Goal: Task Accomplishment & Management: Manage account settings

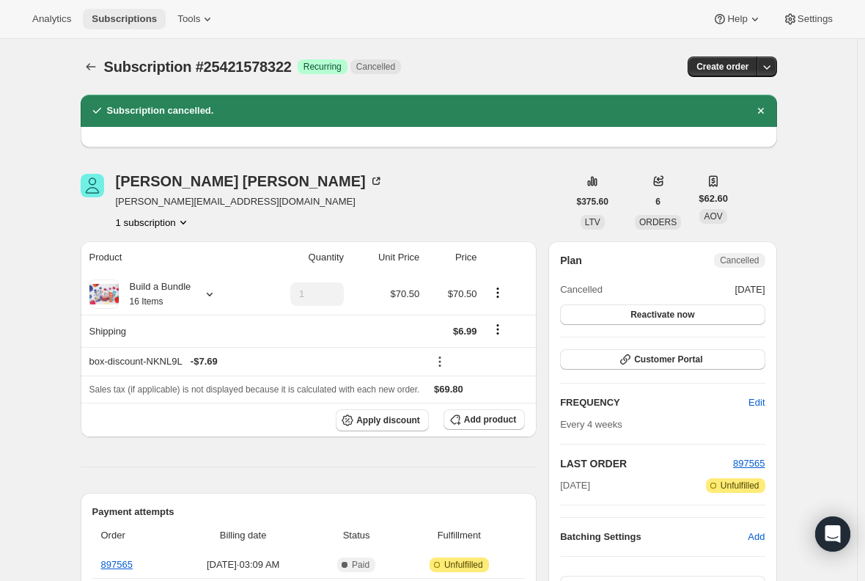
click at [109, 10] on button "Subscriptions" at bounding box center [124, 19] width 83 height 21
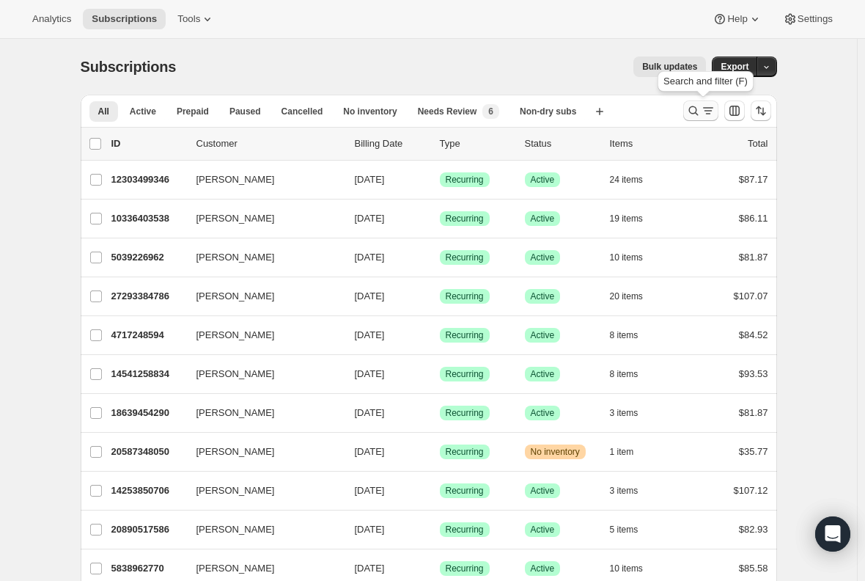
click at [705, 113] on icon "Search and filter results" at bounding box center [708, 110] width 15 height 15
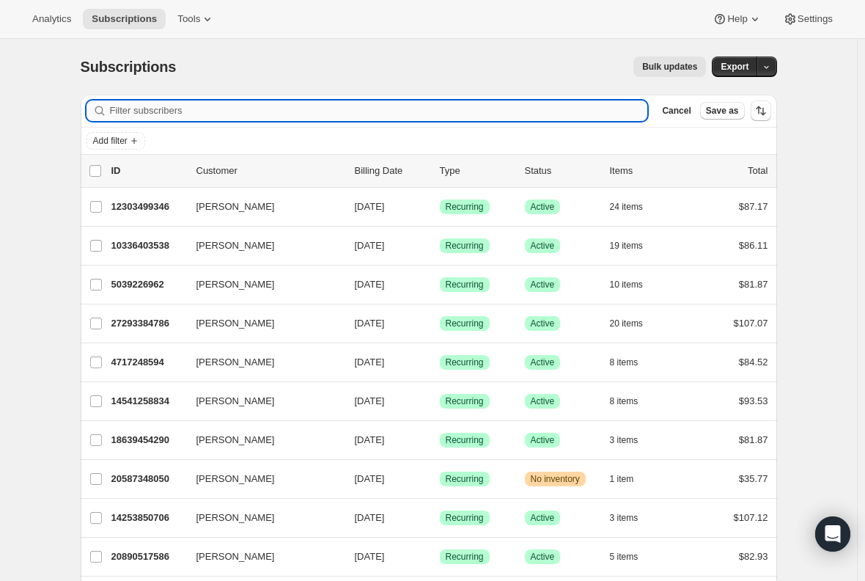
click at [169, 110] on input "Filter subscribers" at bounding box center [379, 110] width 538 height 21
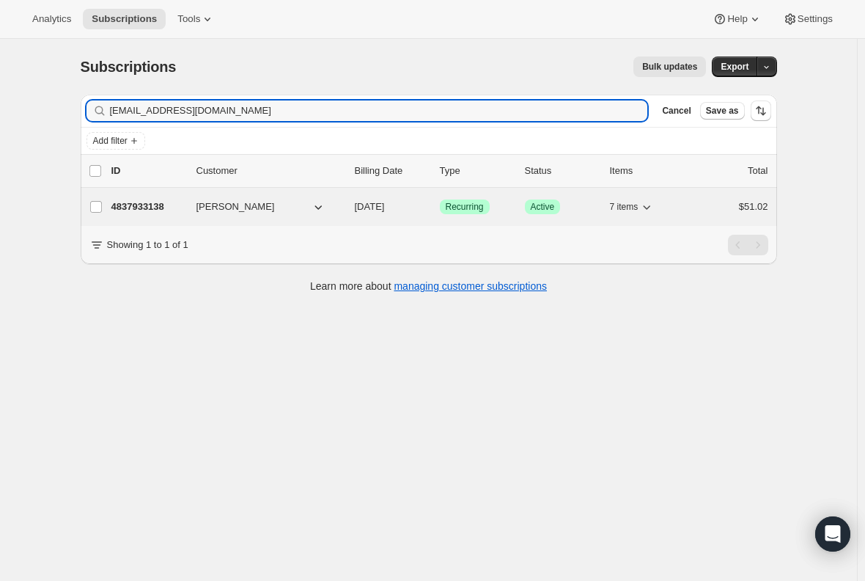
type input "[EMAIL_ADDRESS][DOMAIN_NAME]"
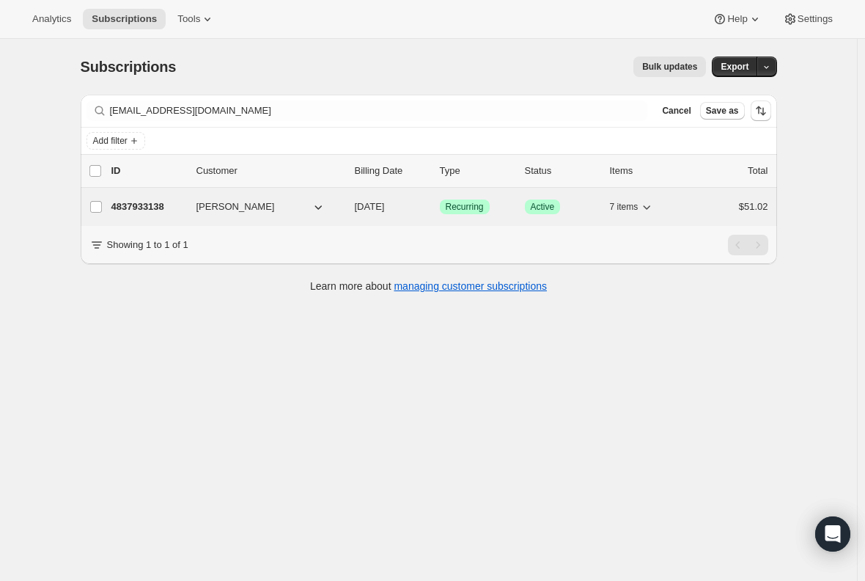
click at [142, 205] on p "4837933138" at bounding box center [147, 206] width 73 height 15
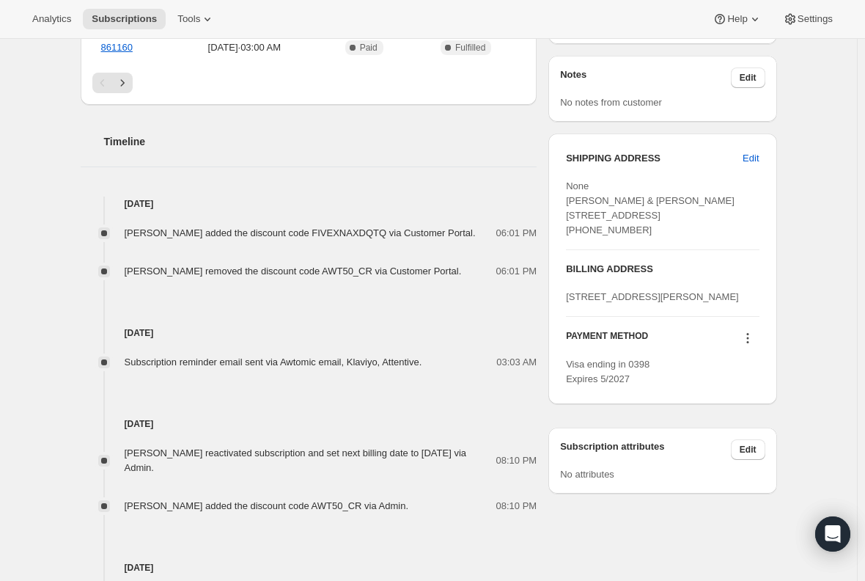
scroll to position [587, 0]
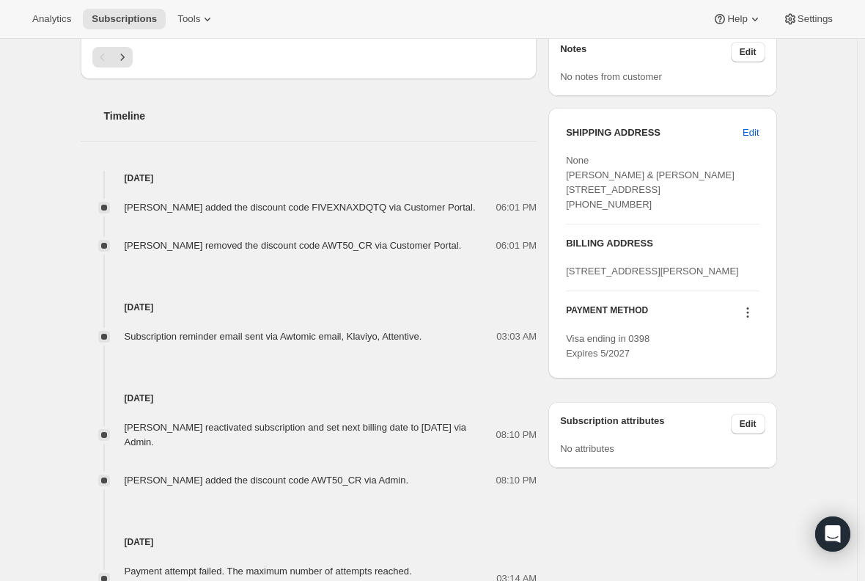
click at [752, 320] on icon at bounding box center [748, 312] width 15 height 15
click at [760, 454] on span "Add credit card" at bounding box center [732, 448] width 64 height 11
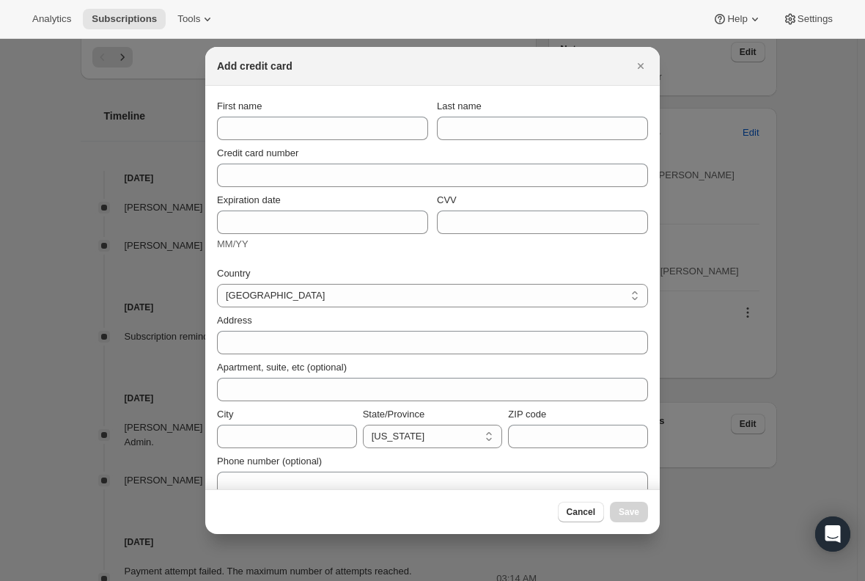
scroll to position [0, 0]
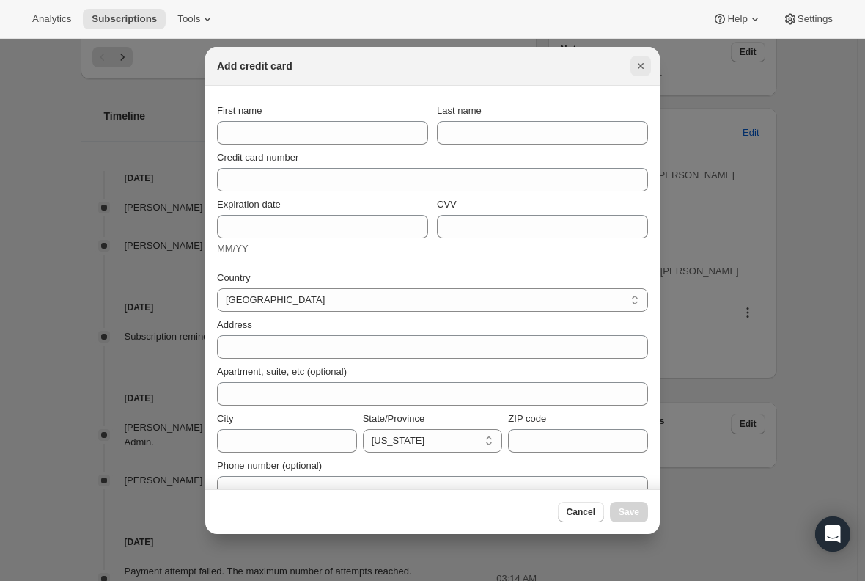
click at [646, 60] on icon "Close" at bounding box center [641, 66] width 15 height 15
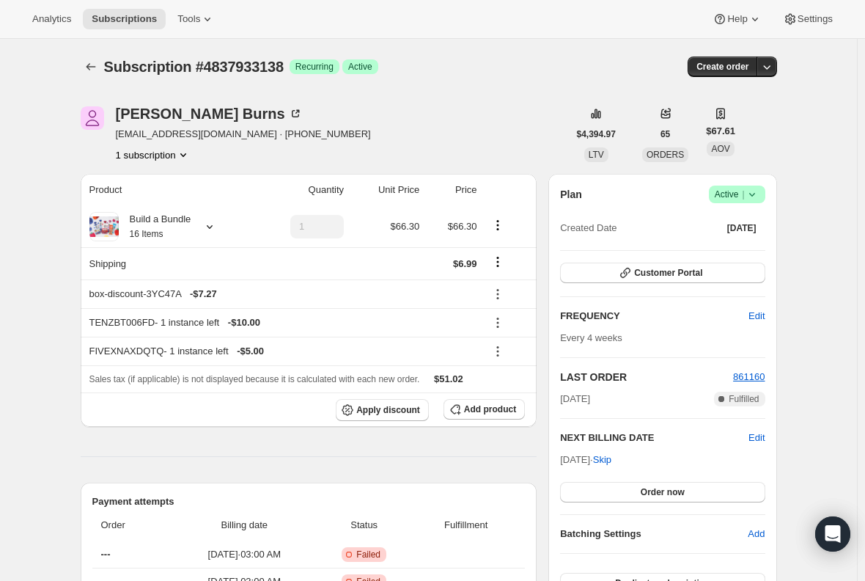
scroll to position [587, 0]
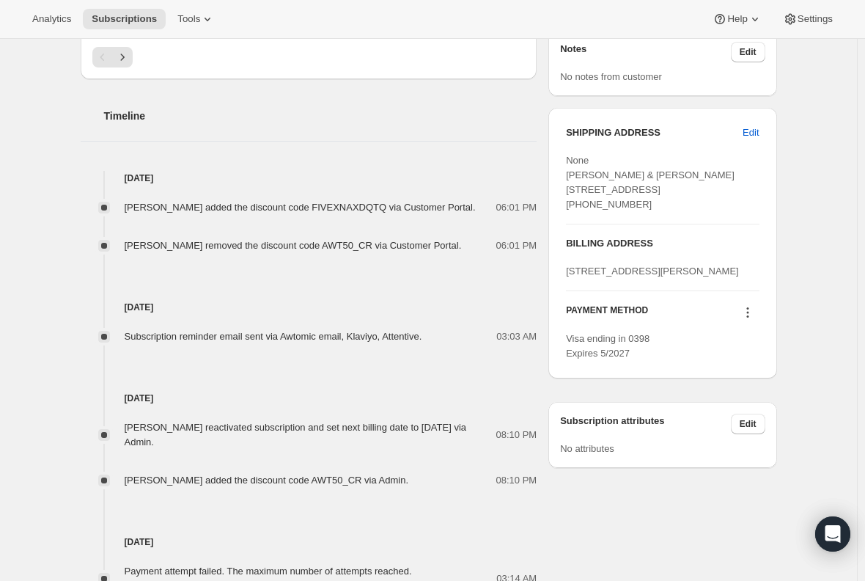
click at [73, 194] on div "[PERSON_NAME] [PERSON_NAME][EMAIL_ADDRESS][DOMAIN_NAME] · [PHONE_NUMBER] 1 subs…" at bounding box center [423, 112] width 708 height 1233
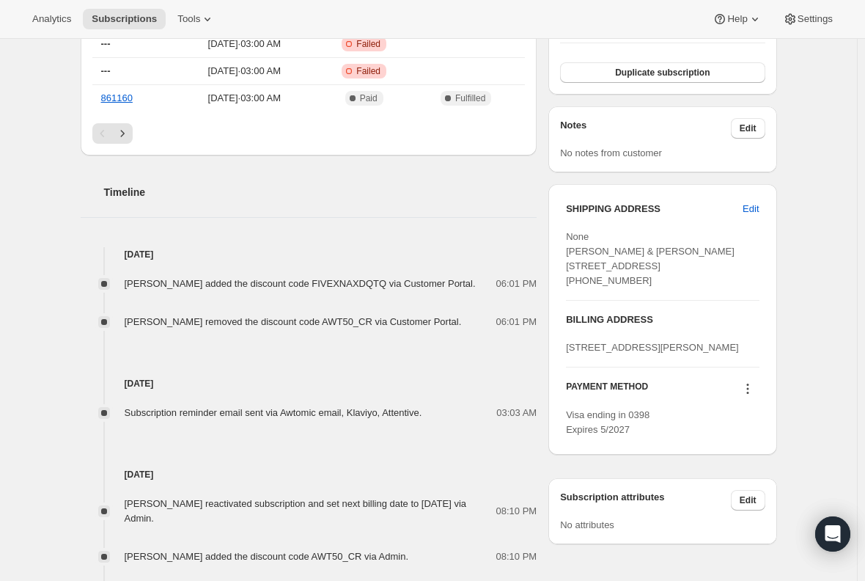
scroll to position [513, 0]
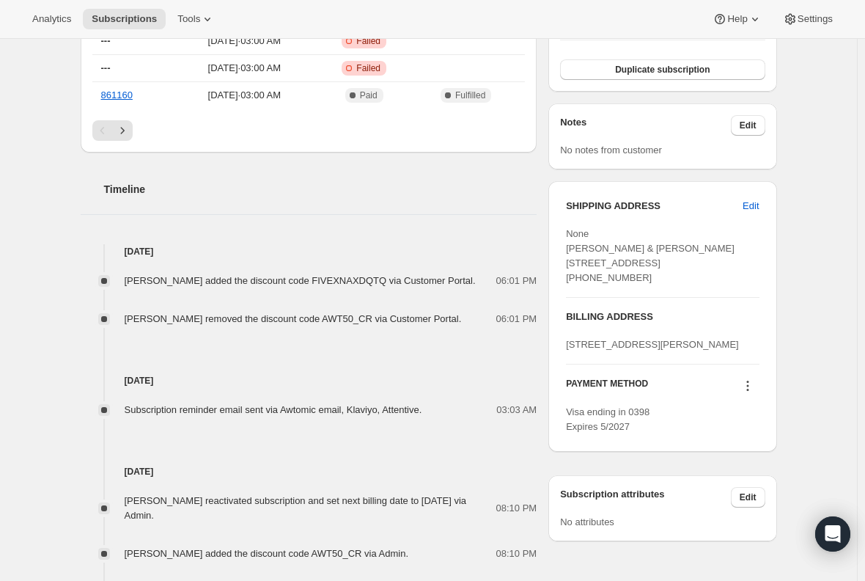
click at [826, 337] on div "Subscription #4837933138. This page is ready Subscription #4837933138 Success R…" at bounding box center [428, 186] width 857 height 1321
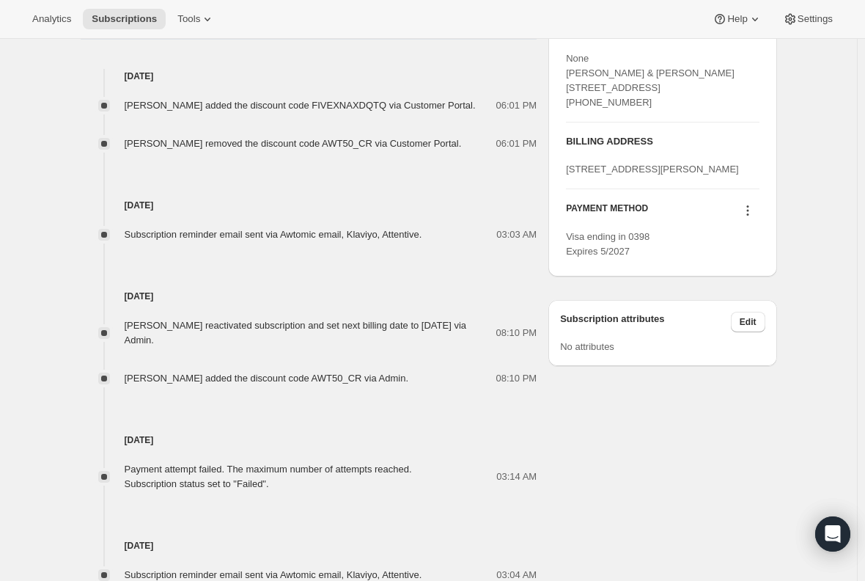
scroll to position [733, 0]
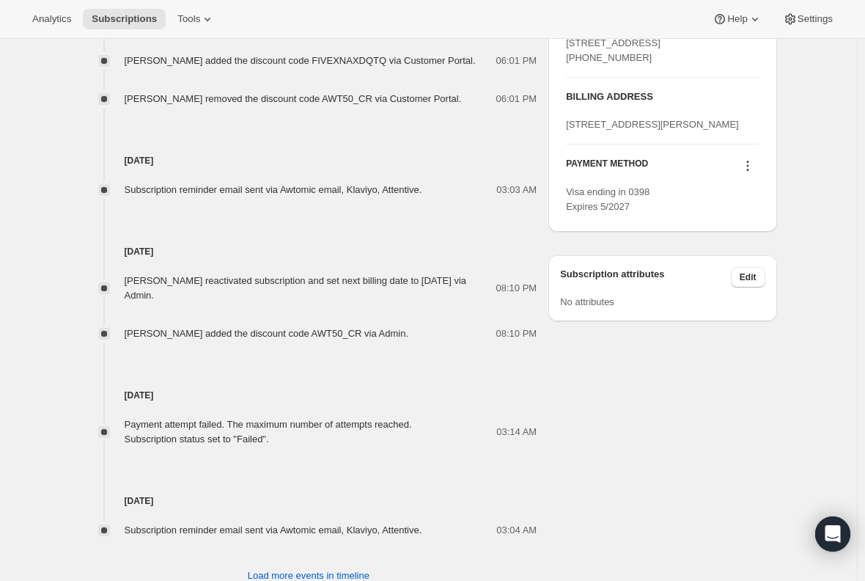
click at [750, 173] on icon at bounding box center [748, 165] width 15 height 15
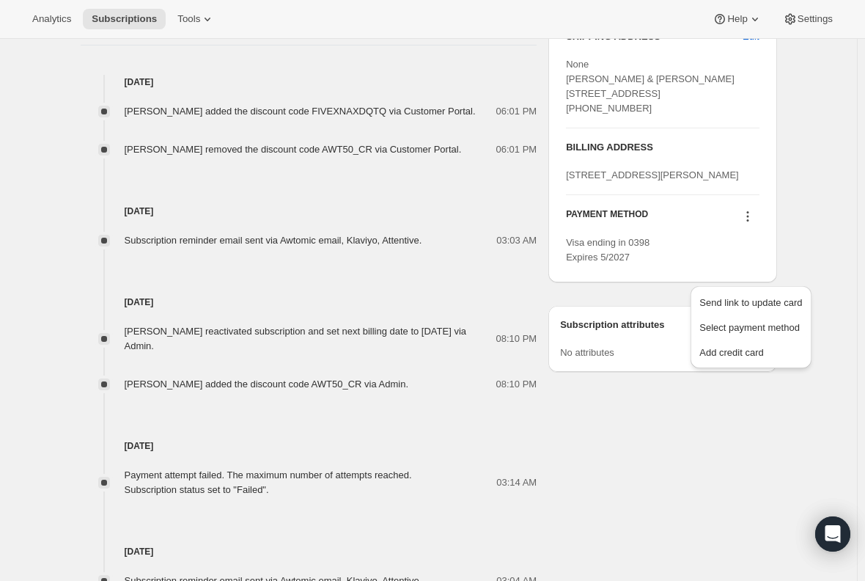
scroll to position [660, 0]
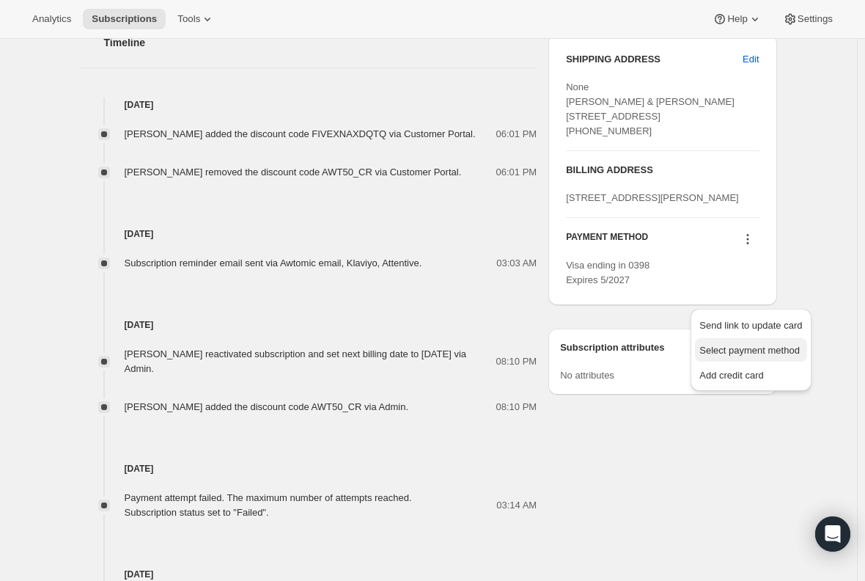
click at [741, 350] on span "Select payment method" at bounding box center [750, 350] width 100 height 11
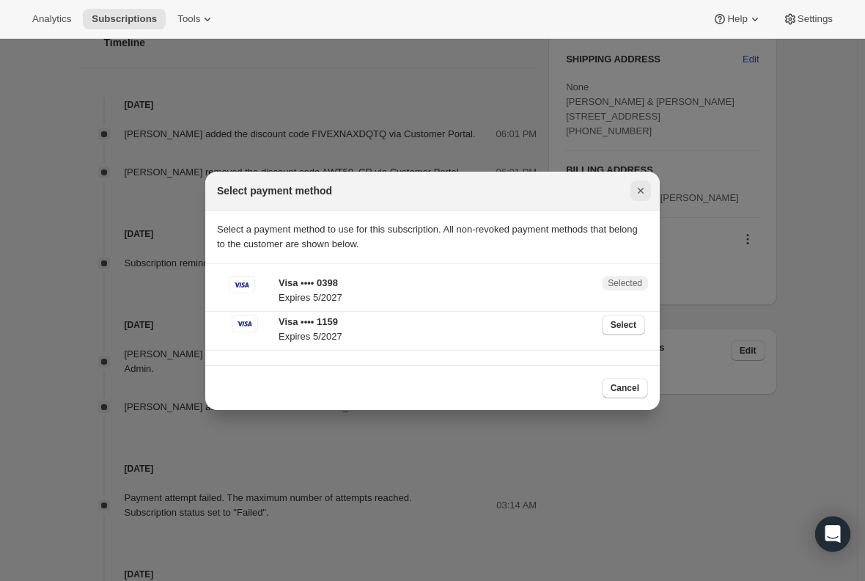
click at [642, 187] on icon "Close" at bounding box center [641, 190] width 15 height 15
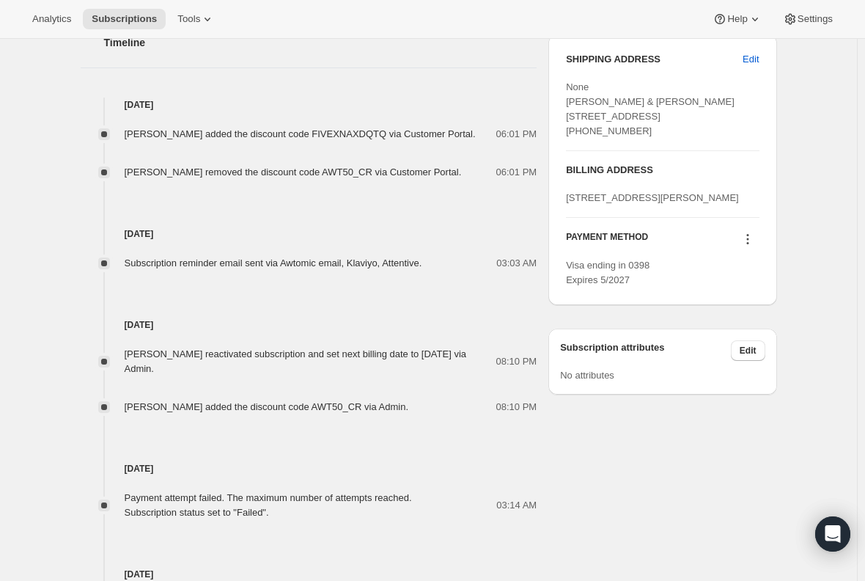
click at [749, 246] on icon at bounding box center [748, 239] width 15 height 15
click at [746, 372] on span "Add credit card" at bounding box center [732, 375] width 64 height 11
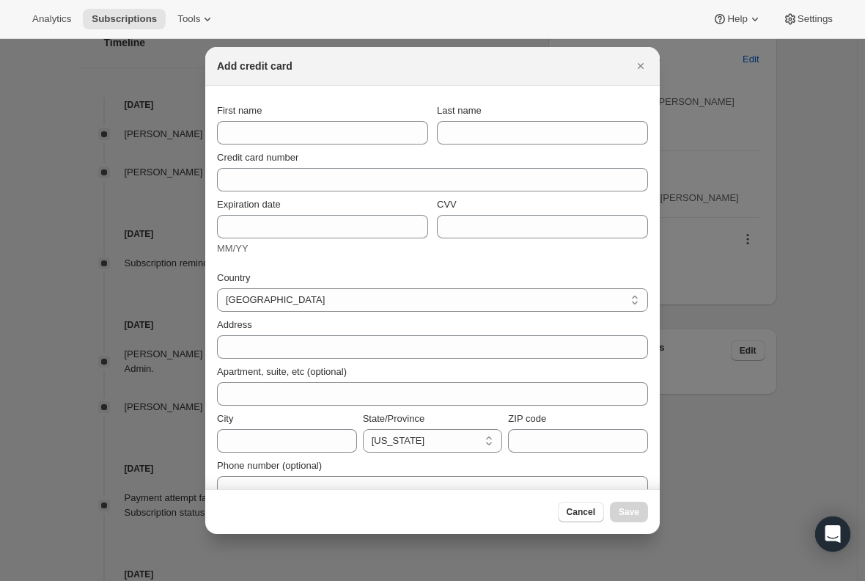
scroll to position [0, 0]
click at [254, 132] on input "First name" at bounding box center [322, 132] width 211 height 23
paste input "[PERSON_NAME]"
type input "[PERSON_NAME]"
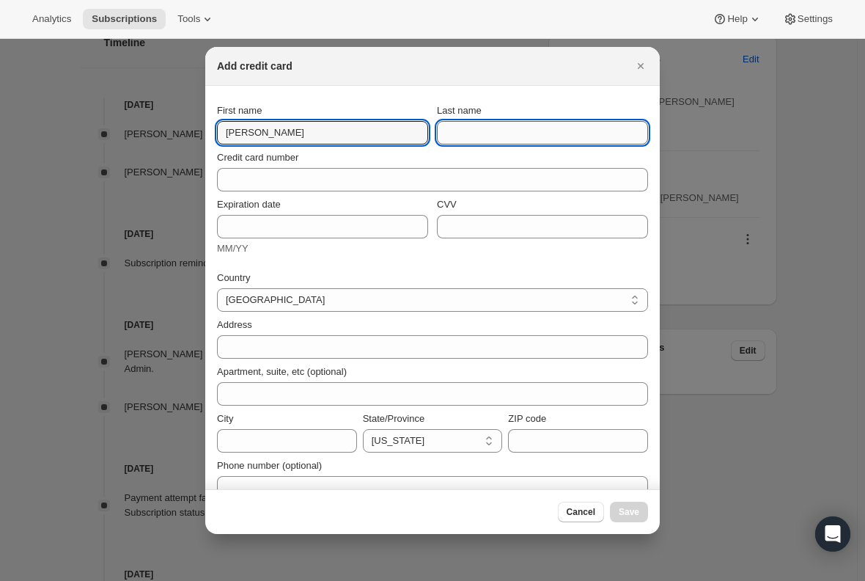
click at [480, 136] on input "Last name" at bounding box center [542, 132] width 211 height 23
paste input "[PERSON_NAME]"
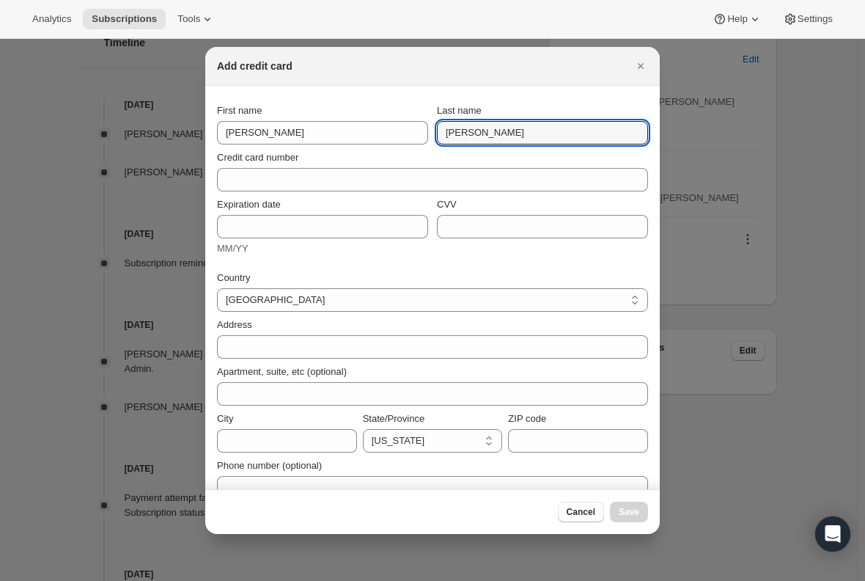
drag, startPoint x: 469, startPoint y: 135, endPoint x: 427, endPoint y: 134, distance: 42.5
click at [427, 134] on div "First name [PERSON_NAME] Last name [PERSON_NAME]" at bounding box center [432, 123] width 431 height 41
type input "Burns"
click at [289, 325] on div "Address" at bounding box center [432, 324] width 431 height 15
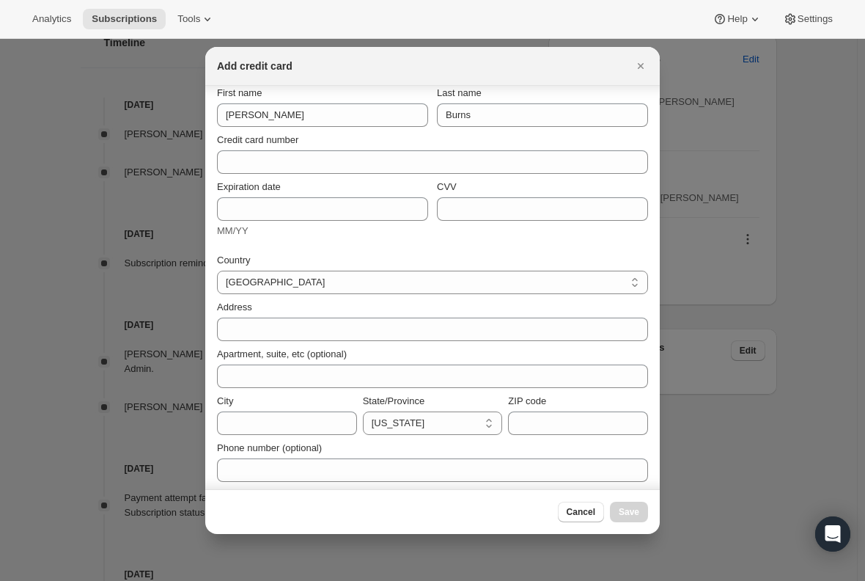
scroll to position [22, 0]
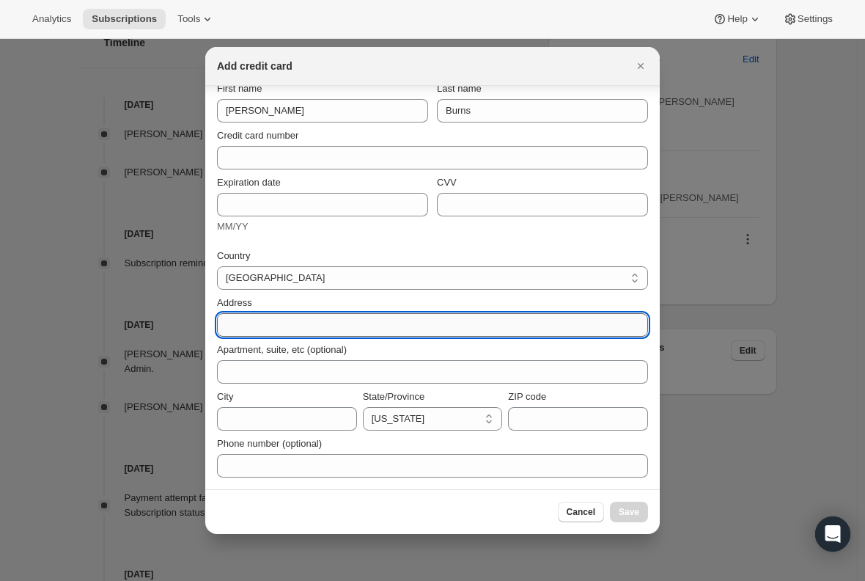
click at [260, 328] on input "Address" at bounding box center [432, 324] width 431 height 23
click at [236, 323] on input "Address" at bounding box center [432, 324] width 431 height 23
click at [282, 294] on div "Address" at bounding box center [432, 313] width 431 height 47
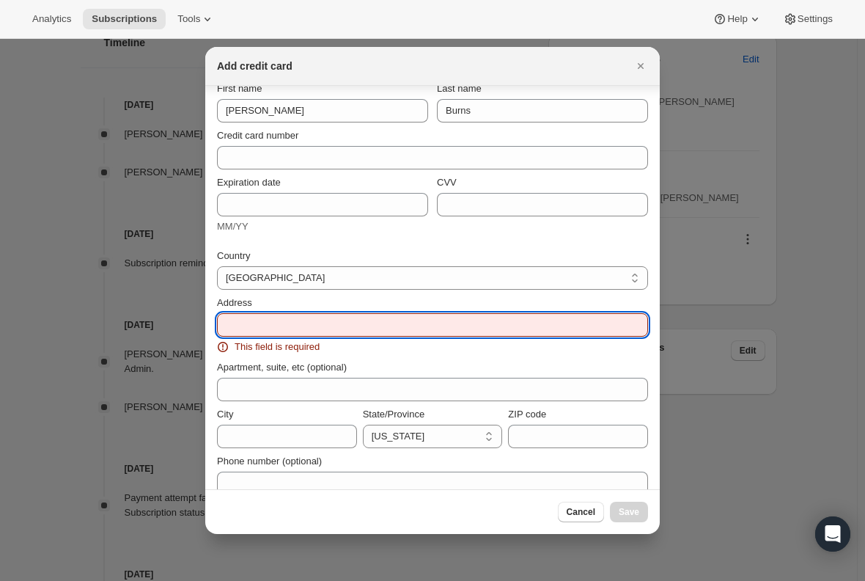
click at [252, 322] on input "Address" at bounding box center [432, 324] width 431 height 23
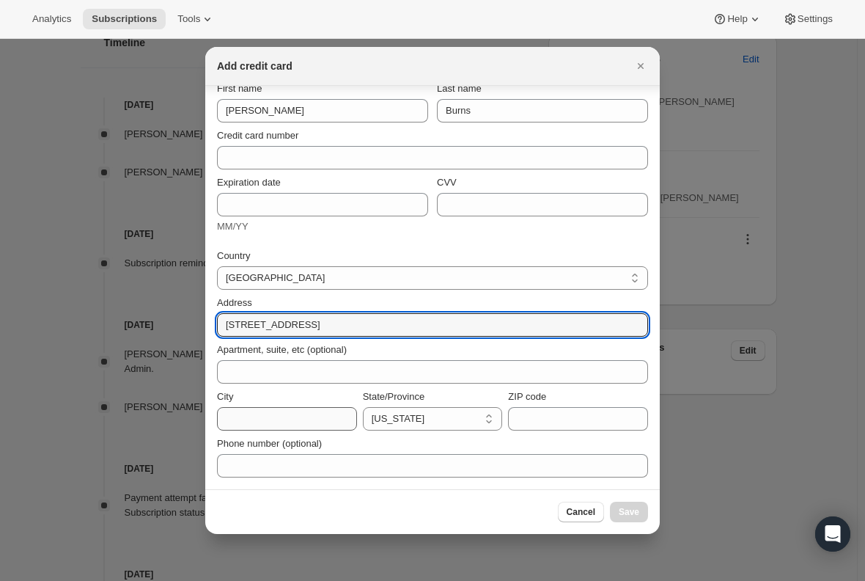
type input "[STREET_ADDRESS]"
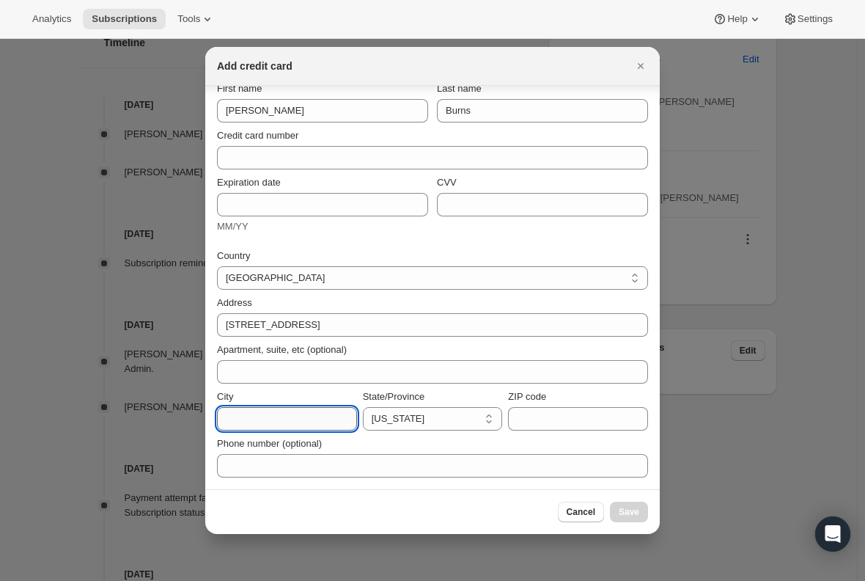
click at [238, 419] on input "City" at bounding box center [287, 418] width 140 height 23
type input "[GEOGRAPHIC_DATA]"
click at [408, 423] on select "[US_STATE] [US_STATE] [US_STATE] [US_STATE] [US_STATE] [US_STATE] [US_STATE] [U…" at bounding box center [433, 418] width 140 height 23
select select "SC"
click at [363, 407] on select "[US_STATE] [US_STATE] [US_STATE] [US_STATE] [US_STATE] [US_STATE] [US_STATE] [U…" at bounding box center [433, 418] width 140 height 23
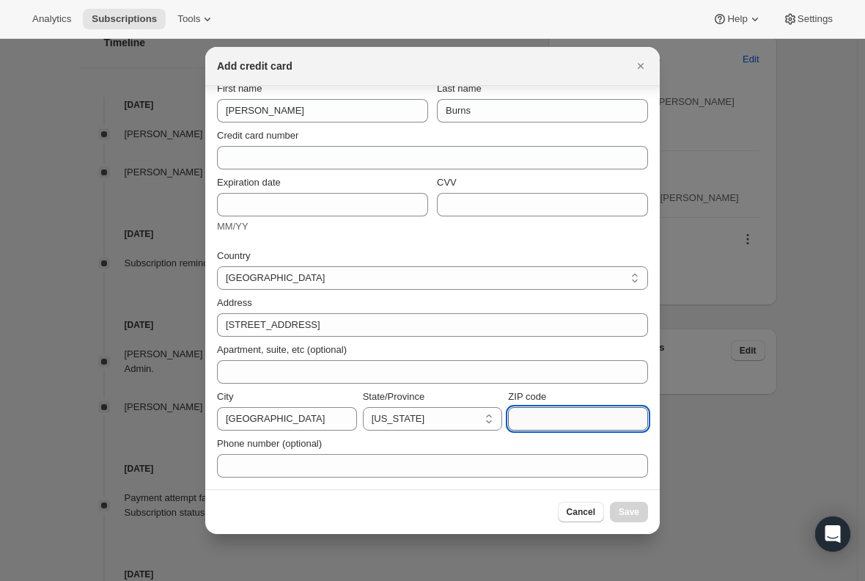
click at [537, 419] on input "ZIP code" at bounding box center [578, 418] width 140 height 23
type input "29926"
click at [294, 240] on div "Country [GEOGRAPHIC_DATA] [GEOGRAPHIC_DATA] Address [GEOGRAPHIC_DATA], suite, e…" at bounding box center [432, 359] width 431 height 238
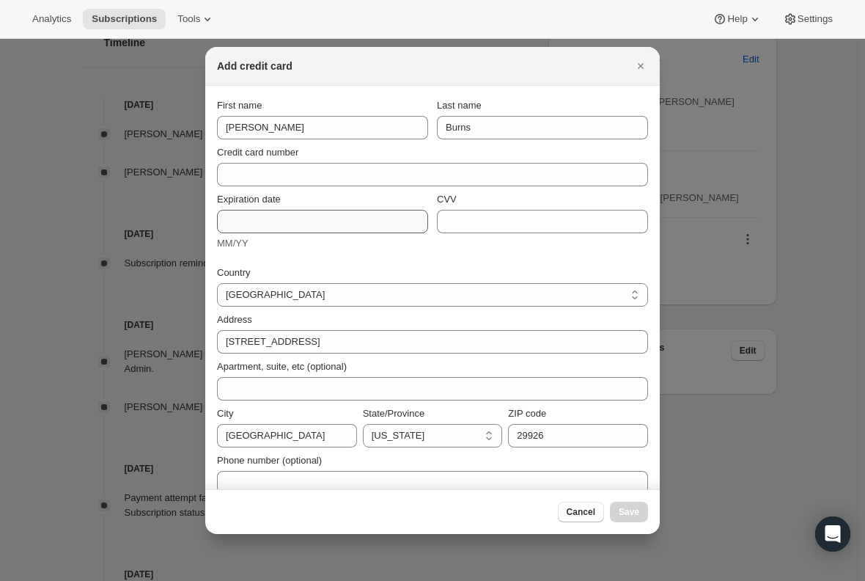
scroll to position [0, 0]
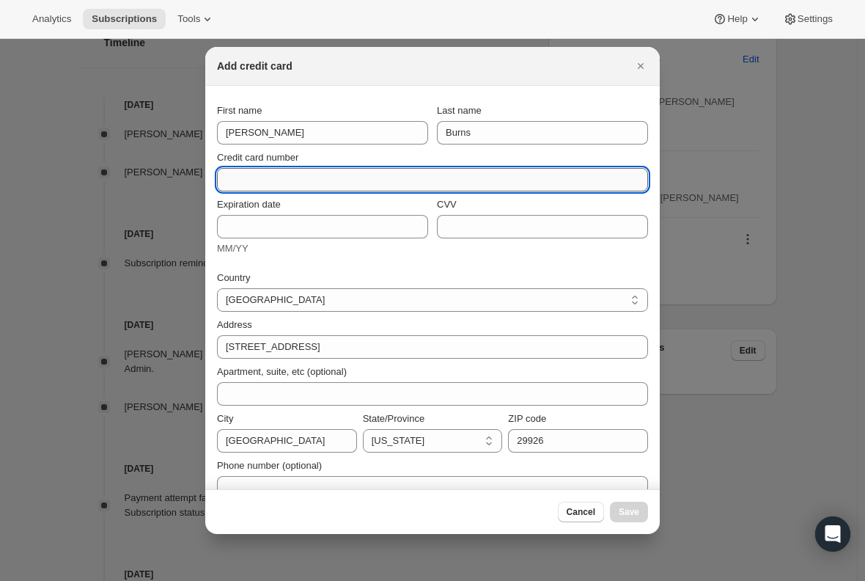
click at [264, 173] on input "Credit card number" at bounding box center [426, 179] width 419 height 23
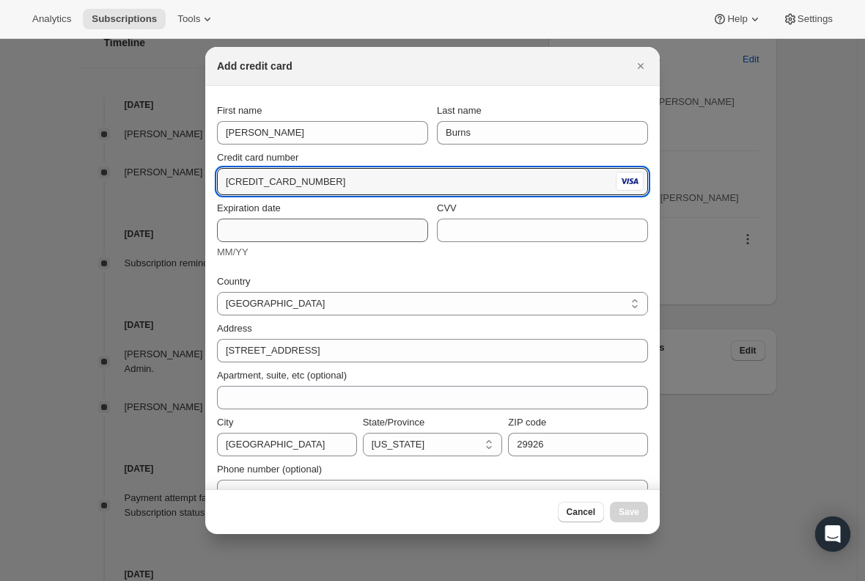
type input "[CREDIT_CARD_NUMBER]"
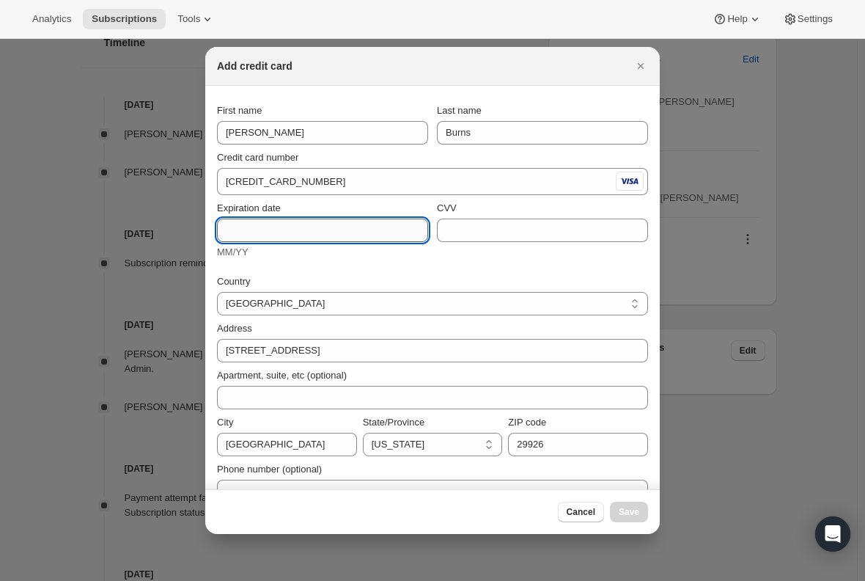
click at [266, 222] on input "Expiration date" at bounding box center [322, 230] width 211 height 23
type input "0527"
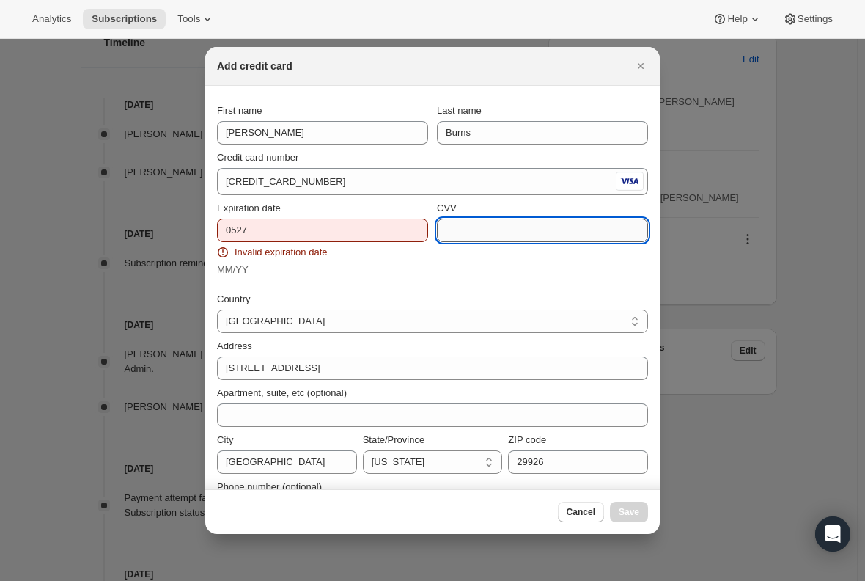
click at [480, 238] on input "CVV" at bounding box center [542, 230] width 211 height 23
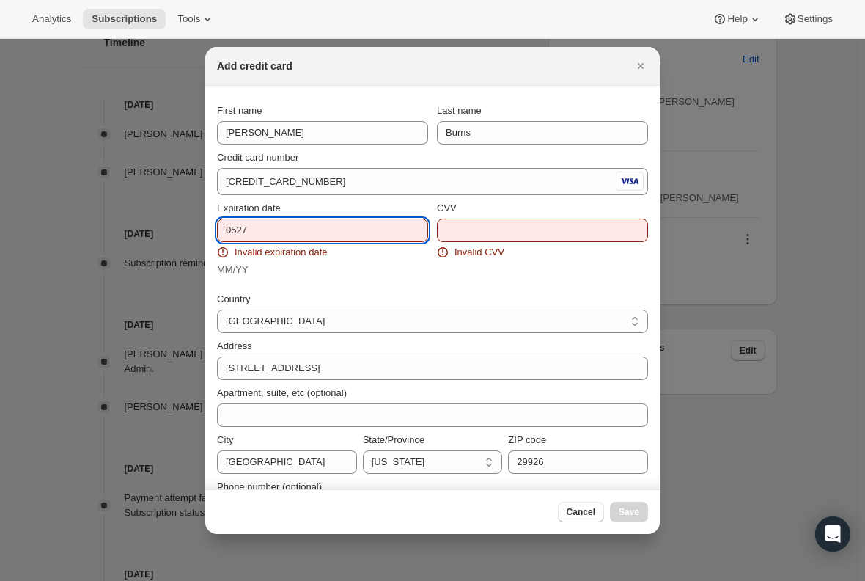
click at [262, 231] on input "0527" at bounding box center [322, 230] width 211 height 23
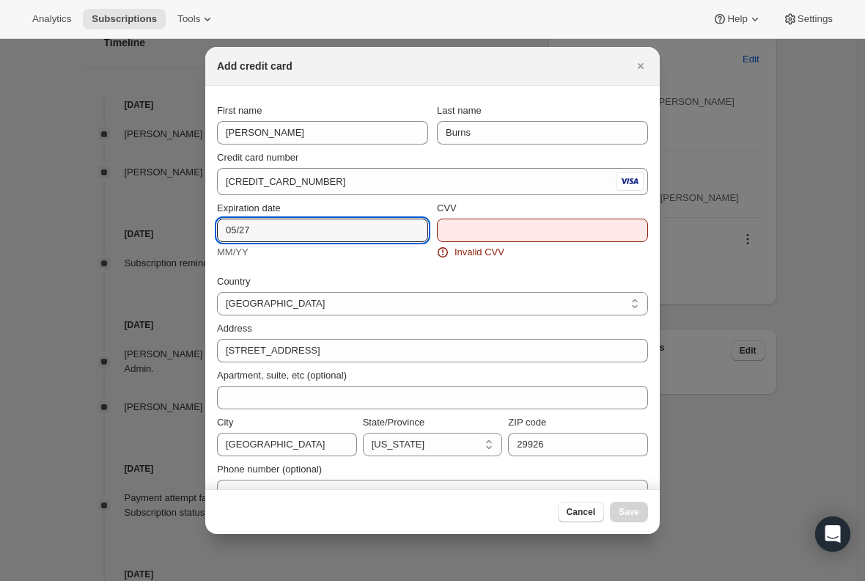
type input "05/27"
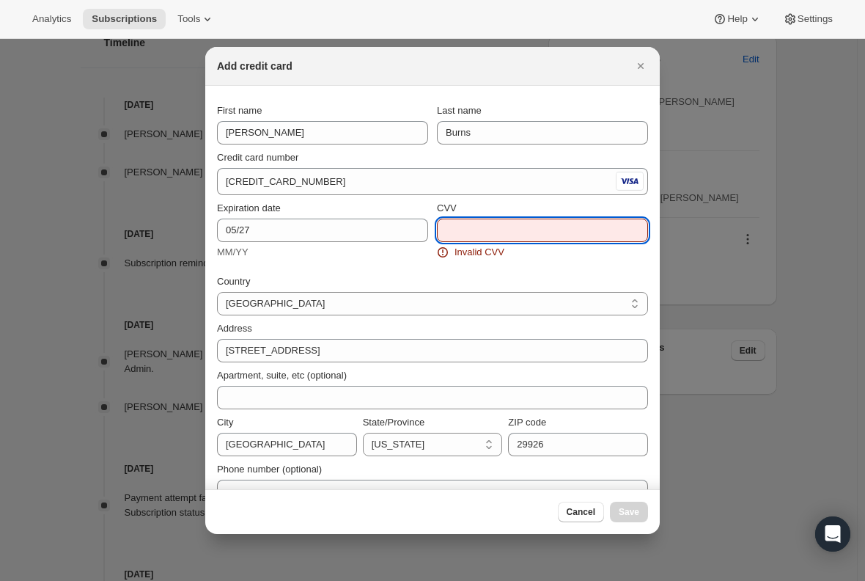
click at [447, 228] on input "CVV" at bounding box center [542, 230] width 211 height 23
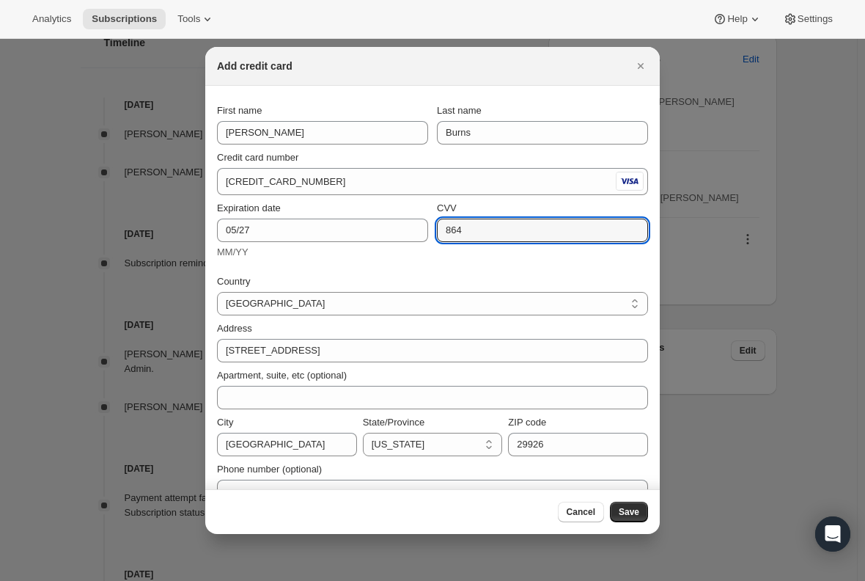
type input "864"
click at [400, 262] on div "Expiration date 05/27 MM/YY CVV [CREDIT_CARD_DATA]" at bounding box center [432, 230] width 431 height 70
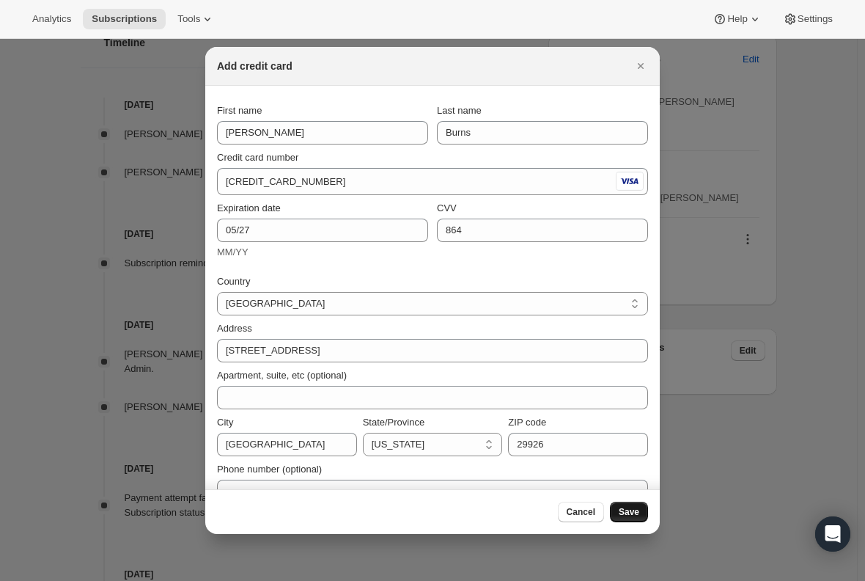
click at [628, 515] on span "Save" at bounding box center [629, 512] width 21 height 12
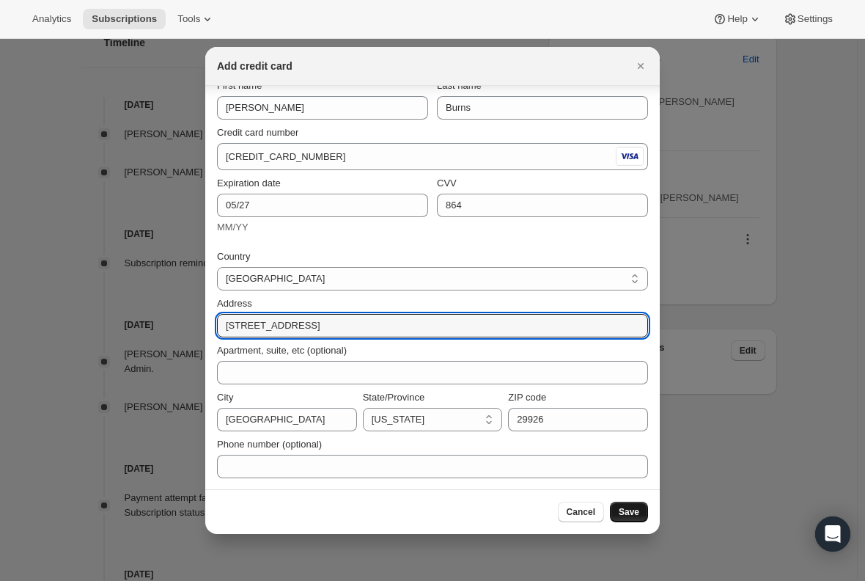
drag, startPoint x: 315, startPoint y: 327, endPoint x: 211, endPoint y: 326, distance: 104.1
click at [211, 326] on section "First name [PERSON_NAME] Last name Burns Credit card number [CREDIT_CARD_NUMBER…" at bounding box center [432, 275] width 455 height 429
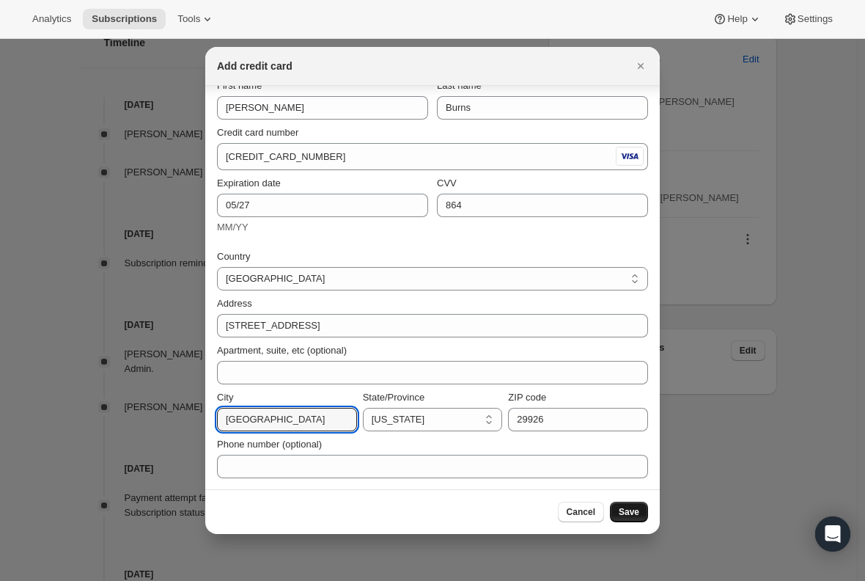
drag, startPoint x: 310, startPoint y: 419, endPoint x: 210, endPoint y: 414, distance: 99.8
click at [210, 414] on section "First name [PERSON_NAME] Last name Burns Credit card number [CREDIT_CARD_NUMBER…" at bounding box center [432, 275] width 455 height 429
click at [391, 514] on div "Cancel Save" at bounding box center [432, 512] width 431 height 21
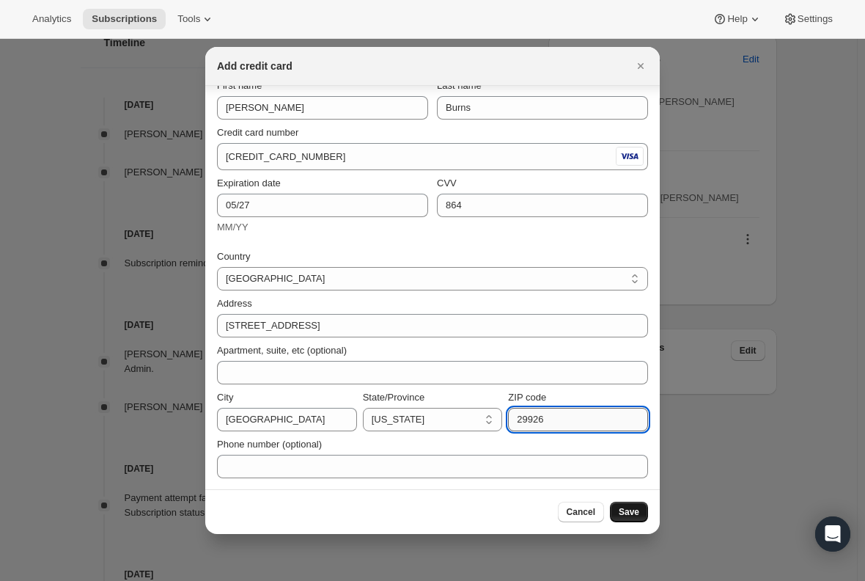
click at [521, 417] on input "29926" at bounding box center [578, 419] width 140 height 23
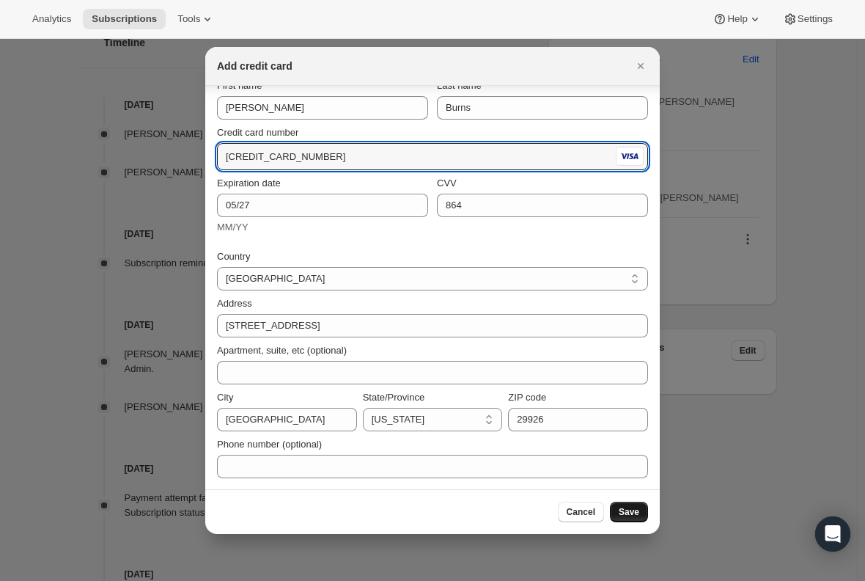
drag, startPoint x: 355, startPoint y: 158, endPoint x: 188, endPoint y: 154, distance: 166.5
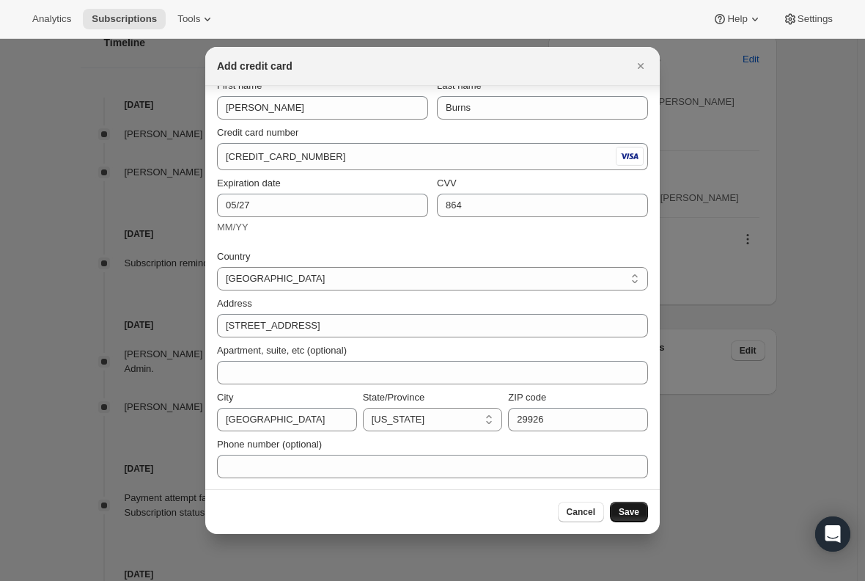
click at [386, 56] on div "Add credit card" at bounding box center [432, 66] width 455 height 39
click at [631, 512] on span "Save" at bounding box center [629, 512] width 21 height 12
click at [645, 67] on icon "Close" at bounding box center [641, 66] width 15 height 15
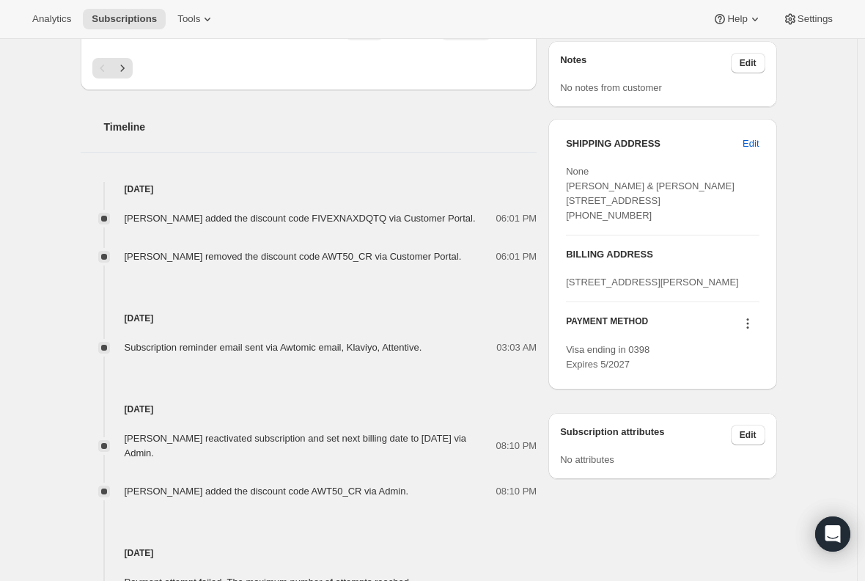
scroll to position [733, 0]
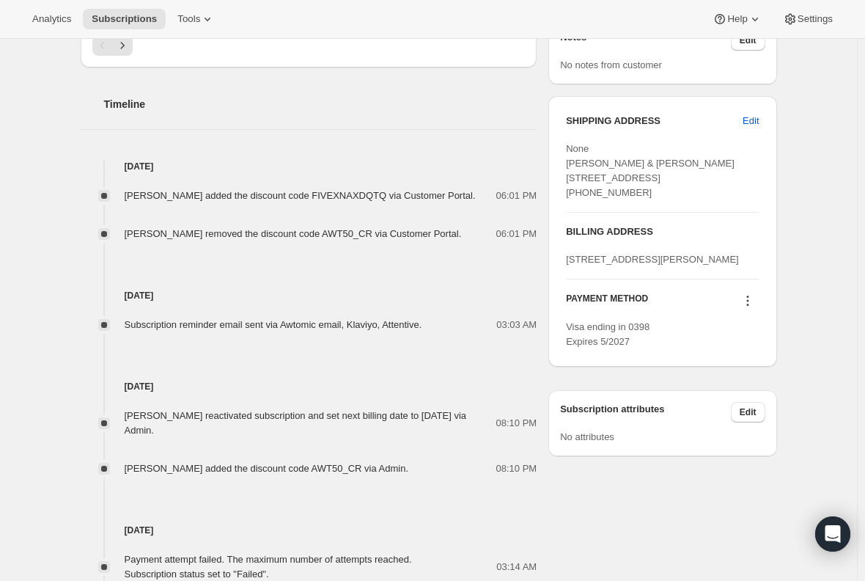
click at [754, 308] on icon at bounding box center [748, 300] width 15 height 15
click at [791, 415] on span "Select payment method" at bounding box center [750, 411] width 100 height 11
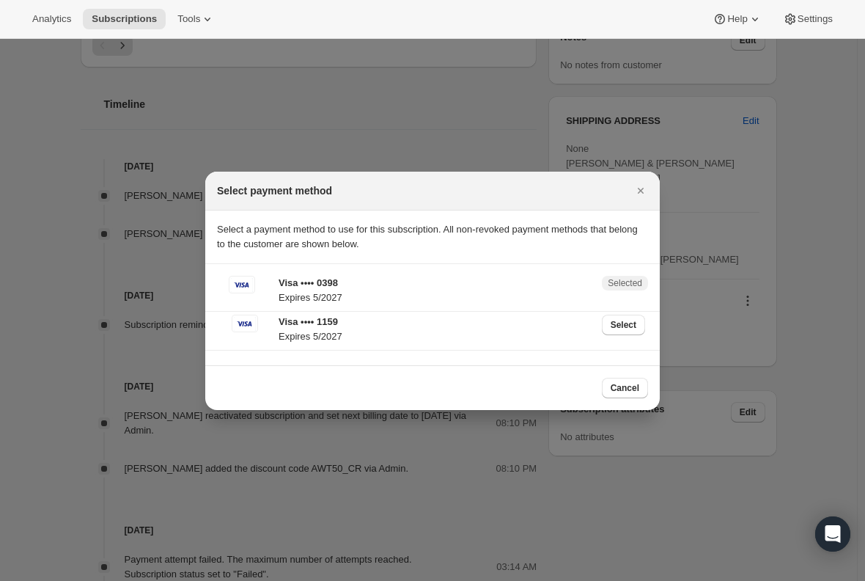
click at [405, 282] on p "Visa •••• 0398" at bounding box center [436, 283] width 315 height 15
click at [638, 186] on icon "Close" at bounding box center [641, 190] width 15 height 15
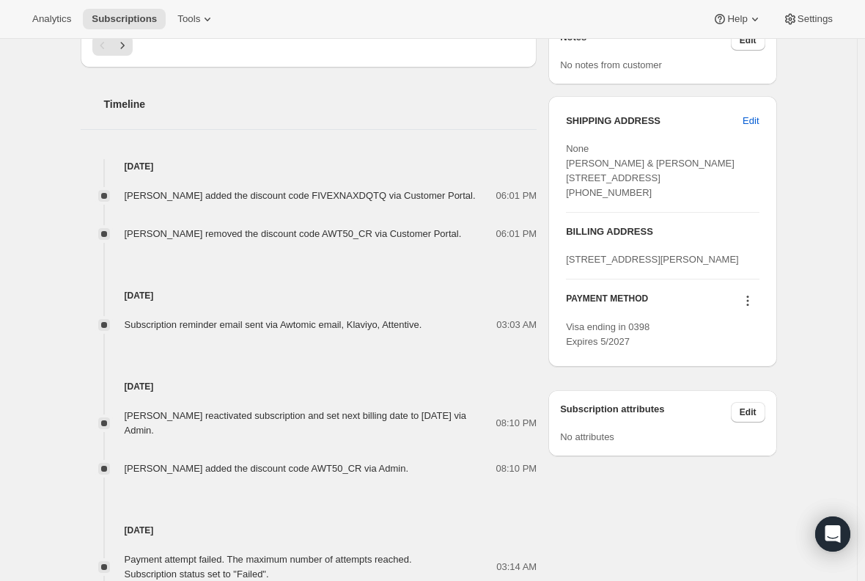
click at [760, 309] on button at bounding box center [747, 301] width 23 height 16
click at [772, 408] on span "Select payment method" at bounding box center [750, 411] width 100 height 11
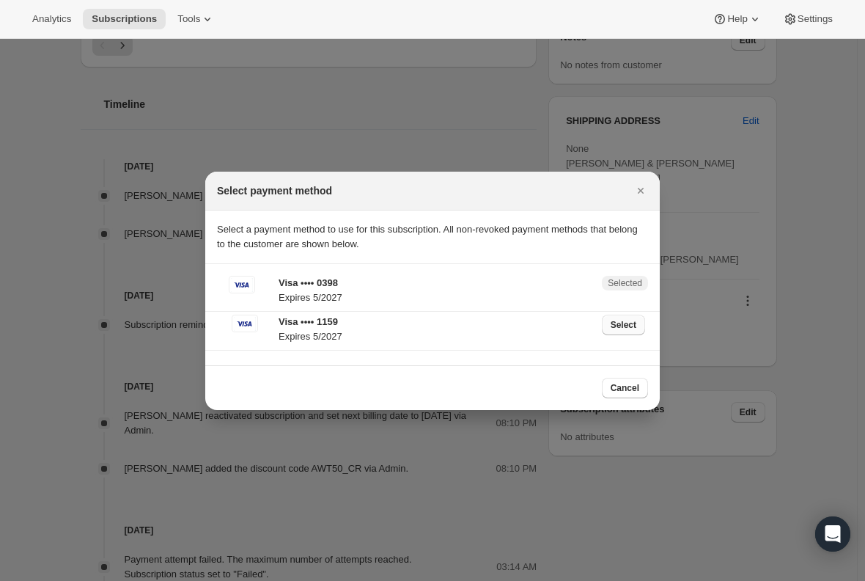
click at [625, 331] on button "Select" at bounding box center [623, 325] width 43 height 21
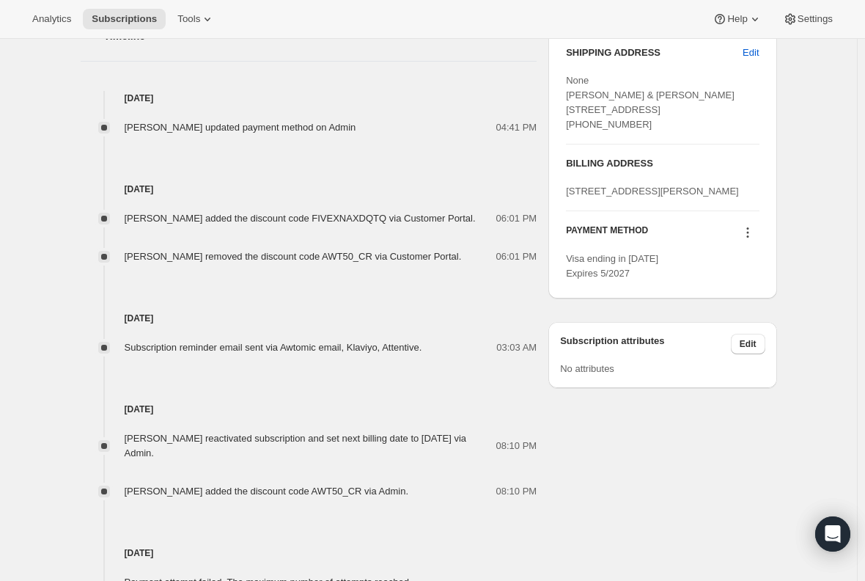
scroll to position [880, 0]
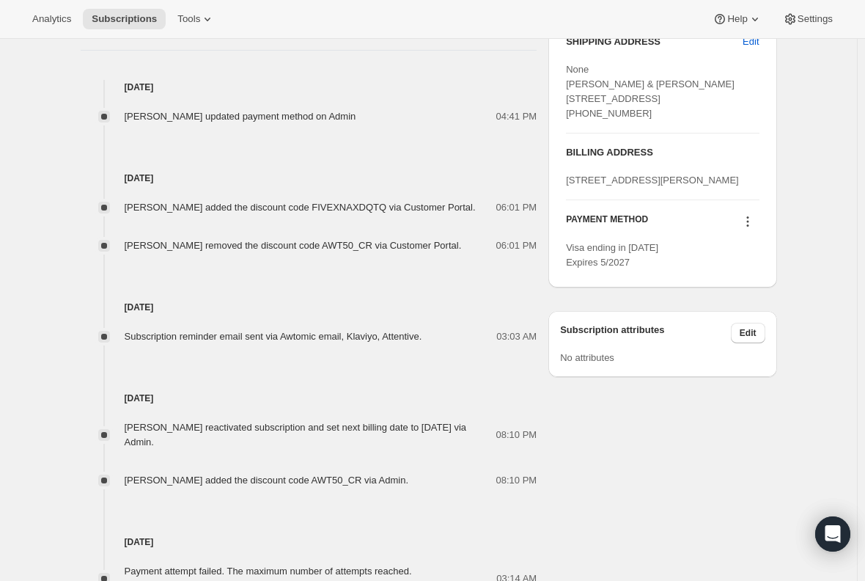
click at [755, 229] on icon at bounding box center [748, 221] width 15 height 15
click at [756, 338] on span "Select payment method" at bounding box center [750, 332] width 100 height 11
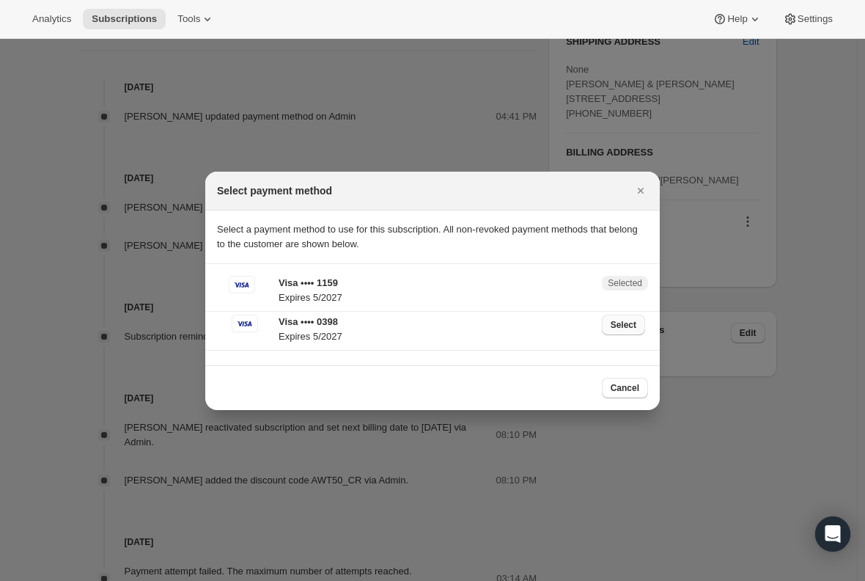
click at [626, 328] on span "Select" at bounding box center [624, 325] width 26 height 12
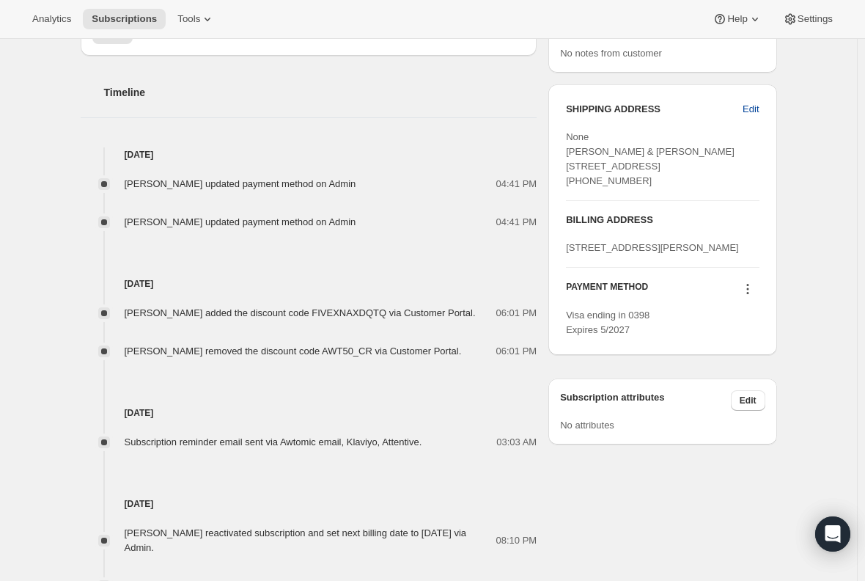
click at [755, 104] on span "Edit" at bounding box center [751, 109] width 16 height 15
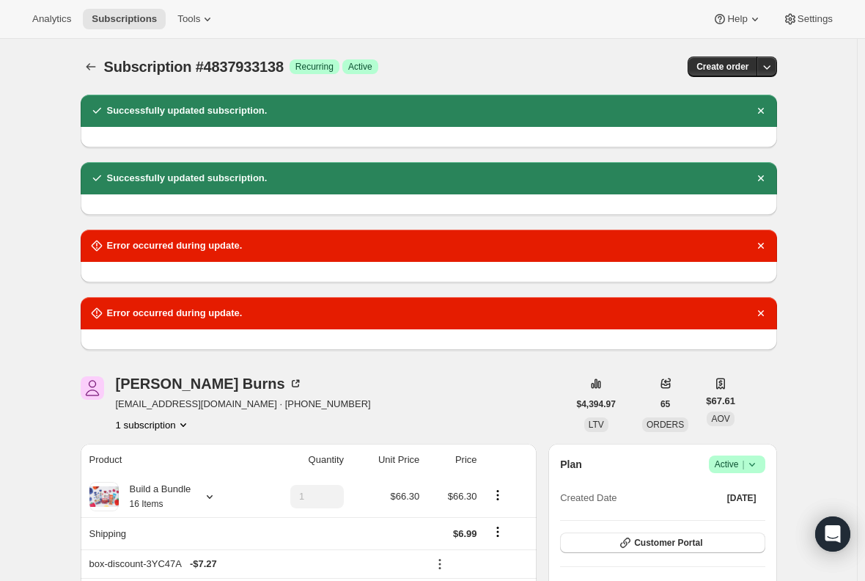
select select "MD"
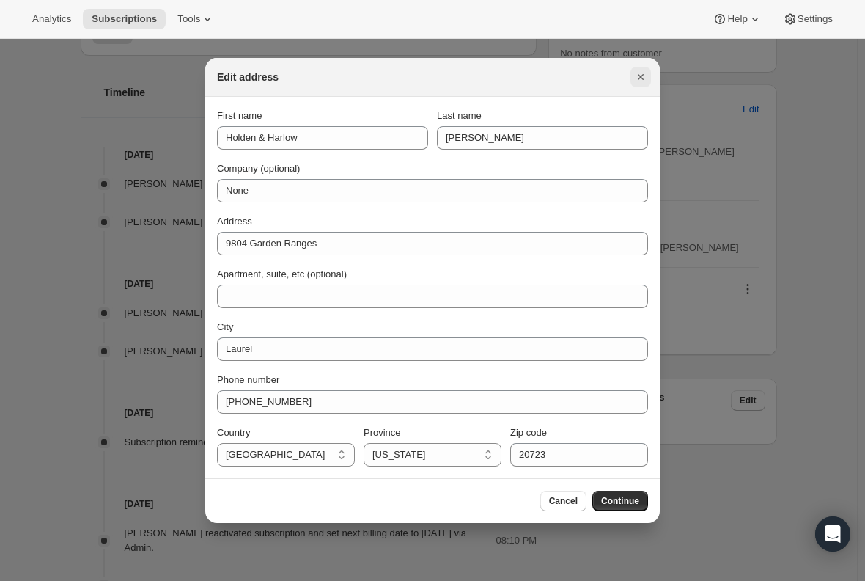
click at [639, 80] on icon "Close" at bounding box center [641, 77] width 15 height 15
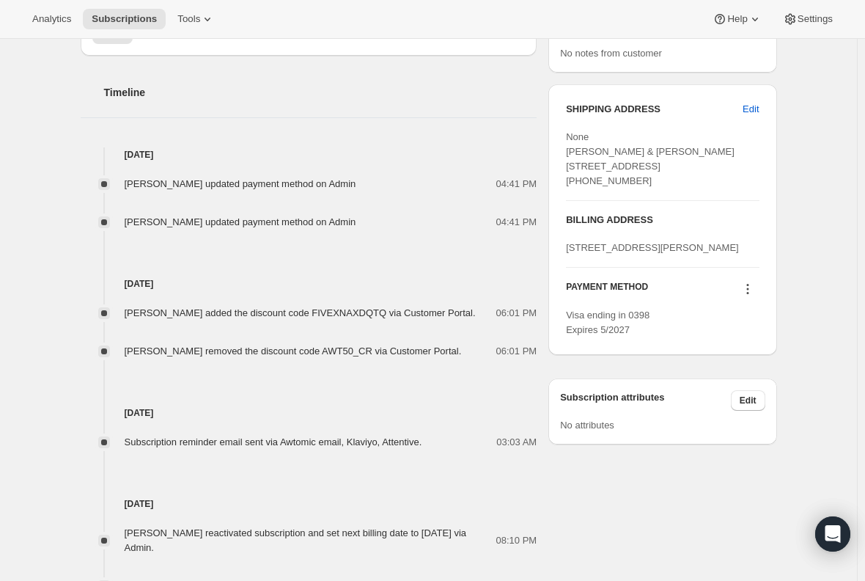
click at [485, 306] on div "06:01 PM" at bounding box center [511, 313] width 53 height 15
click at [749, 296] on icon at bounding box center [748, 289] width 15 height 15
click at [760, 375] on span "Send link to update card" at bounding box center [751, 375] width 103 height 11
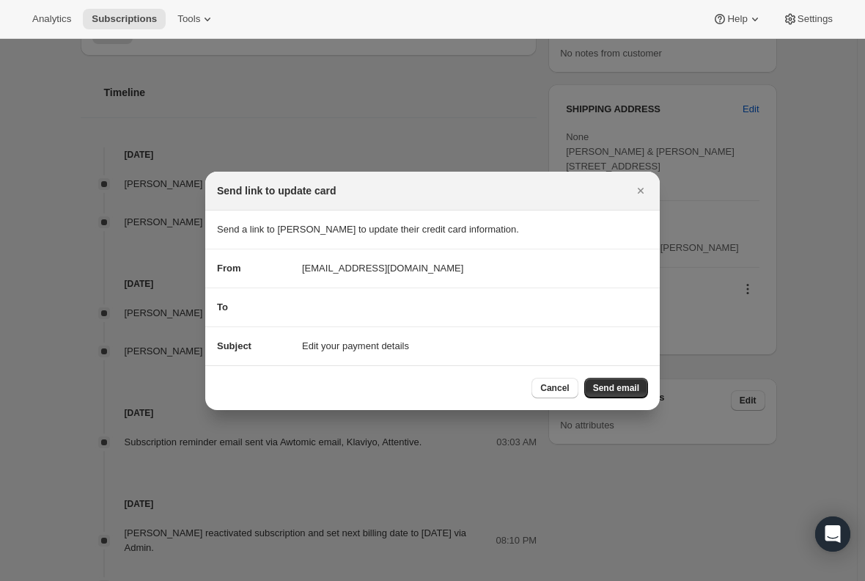
scroll to position [0, 0]
click at [335, 292] on section "To" at bounding box center [432, 307] width 455 height 38
click at [625, 390] on span "Send email" at bounding box center [616, 388] width 46 height 12
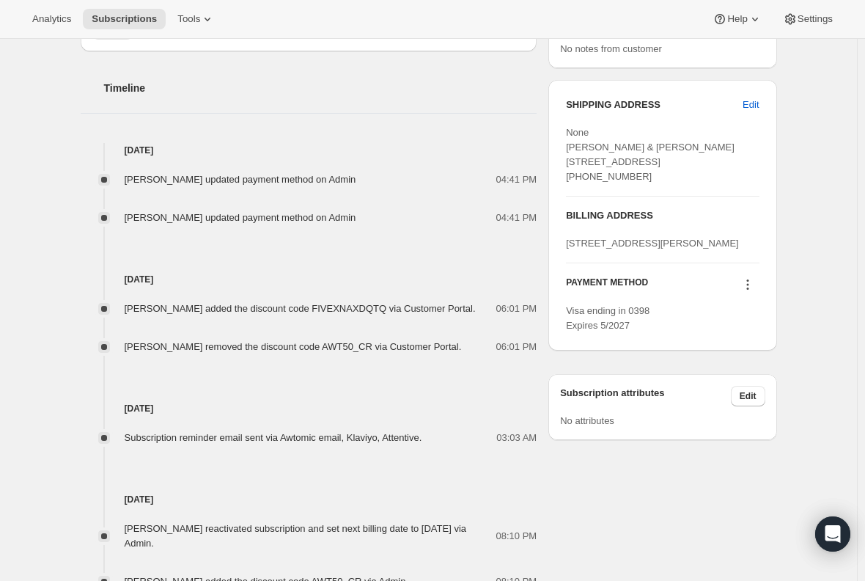
scroll to position [953, 0]
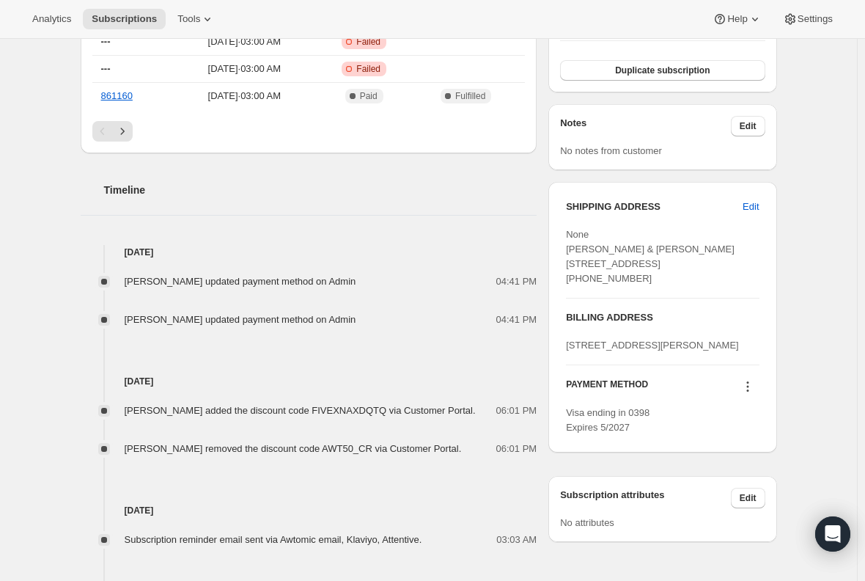
scroll to position [733, 0]
